Goal: Find specific page/section: Find specific page/section

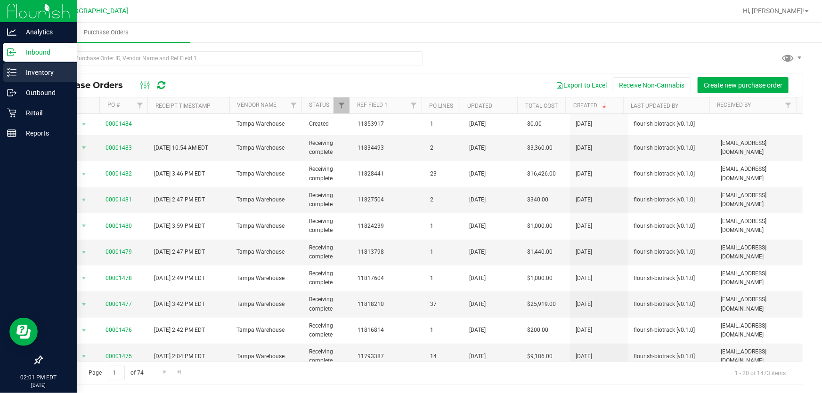
click at [13, 77] on icon at bounding box center [11, 72] width 9 height 9
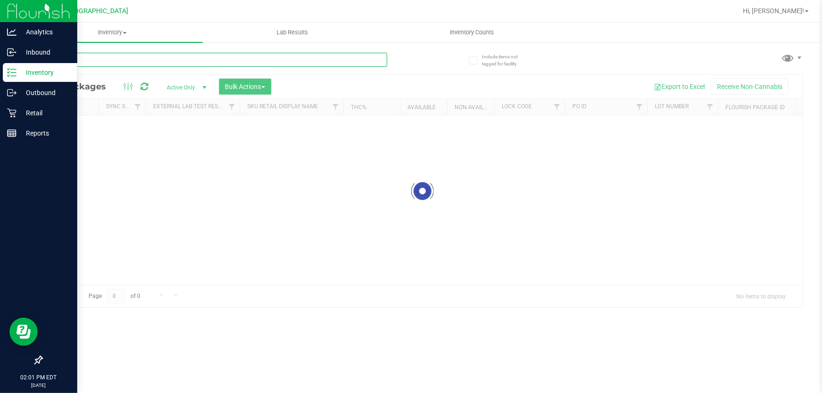
click at [123, 56] on input "text" at bounding box center [214, 60] width 346 height 14
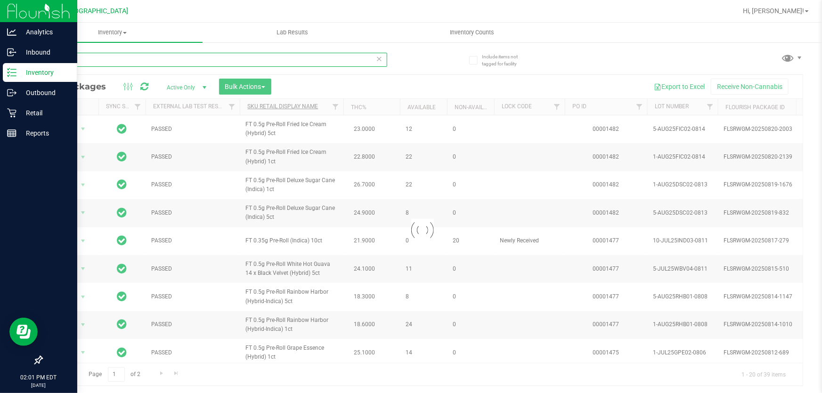
type input "pre-roll"
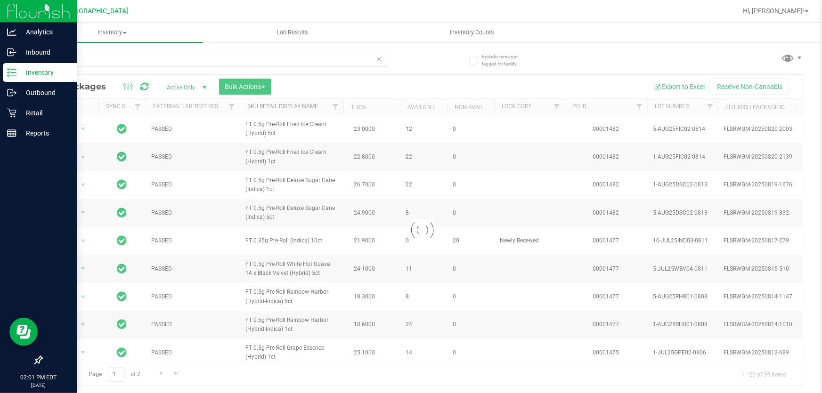
click at [301, 105] on link "Sku Retail Display Name" at bounding box center [282, 106] width 71 height 7
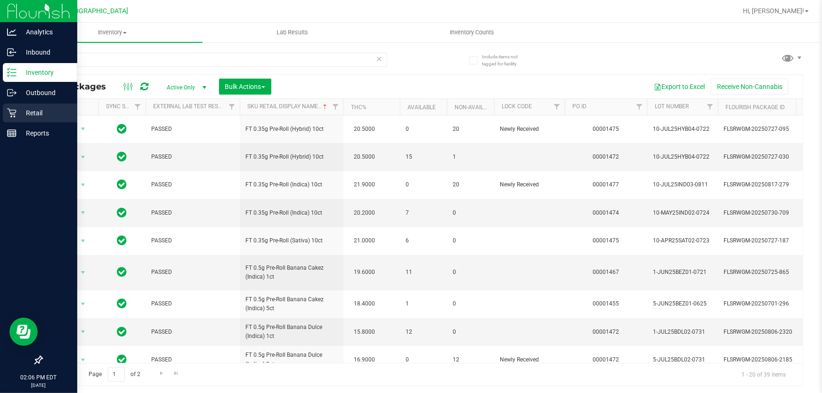
click at [12, 117] on icon at bounding box center [11, 113] width 9 height 9
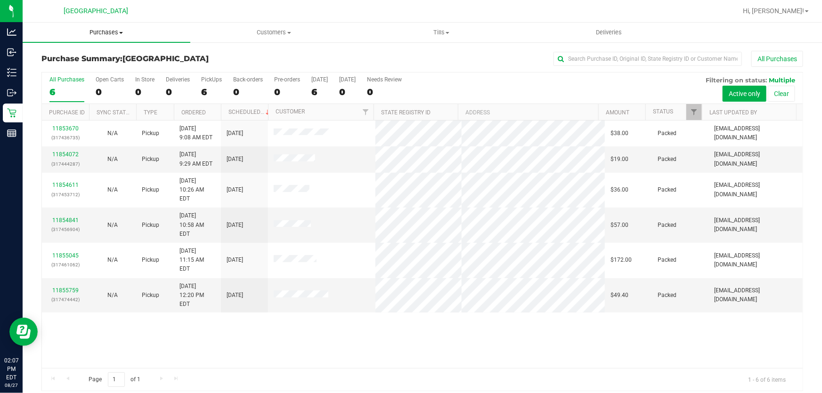
click at [70, 41] on uib-tab-heading "Purchases Summary of purchases Fulfillment All purchases" at bounding box center [107, 33] width 168 height 20
click at [70, 57] on span "Summary of purchases" at bounding box center [71, 57] width 97 height 8
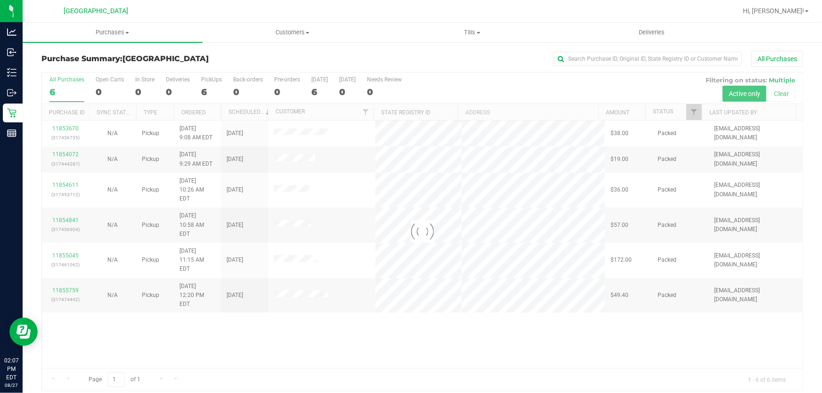
click at [260, 264] on div at bounding box center [422, 232] width 761 height 318
